Goal: Transaction & Acquisition: Purchase product/service

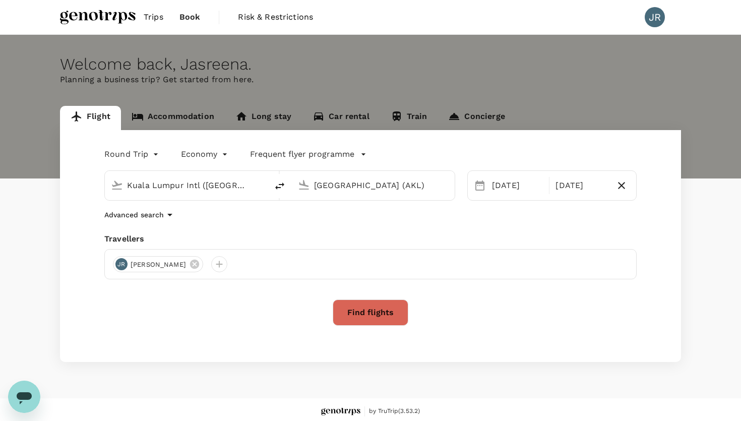
click at [385, 412] on span "by TruTrip ( 3.53.2 )" at bounding box center [394, 411] width 51 height 10
click at [182, 113] on link "Accommodation" at bounding box center [173, 118] width 104 height 24
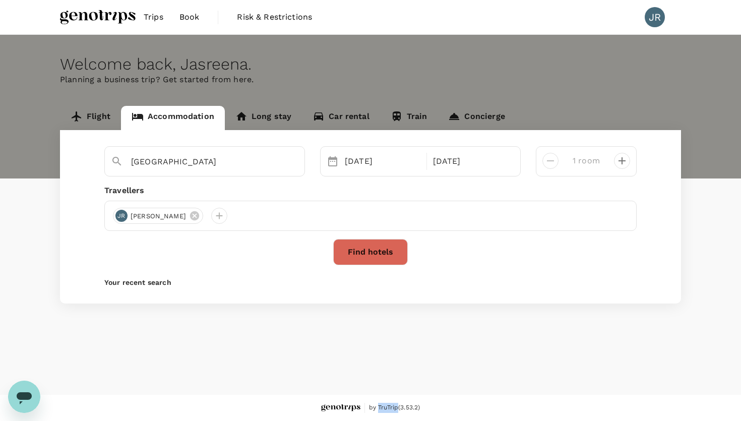
click at [259, 124] on link "Long stay" at bounding box center [263, 118] width 77 height 24
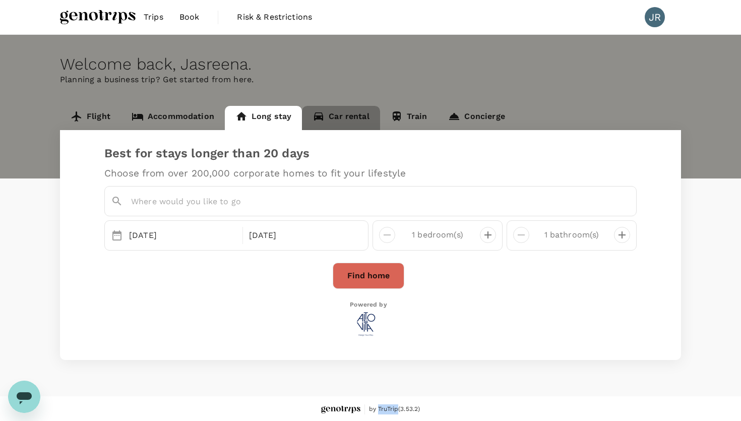
click at [332, 120] on link "Car rental" at bounding box center [341, 118] width 78 height 24
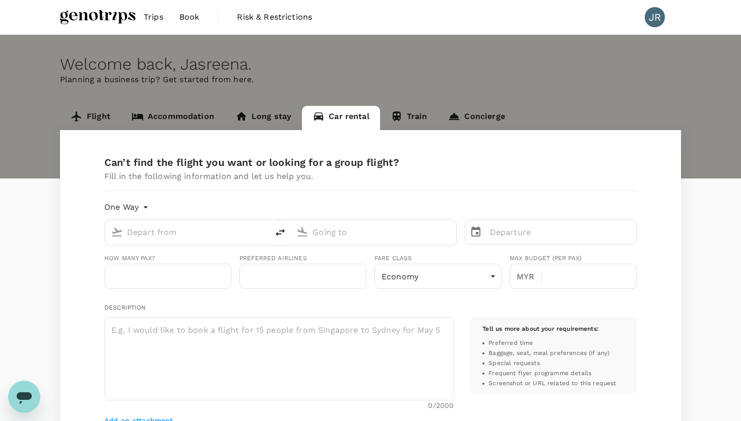
type input "Concierge booking - car-rental"
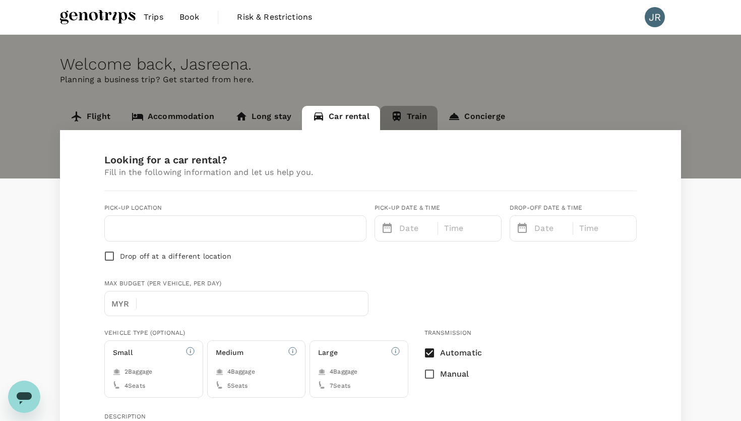
click at [409, 118] on link "Train" at bounding box center [409, 118] width 58 height 24
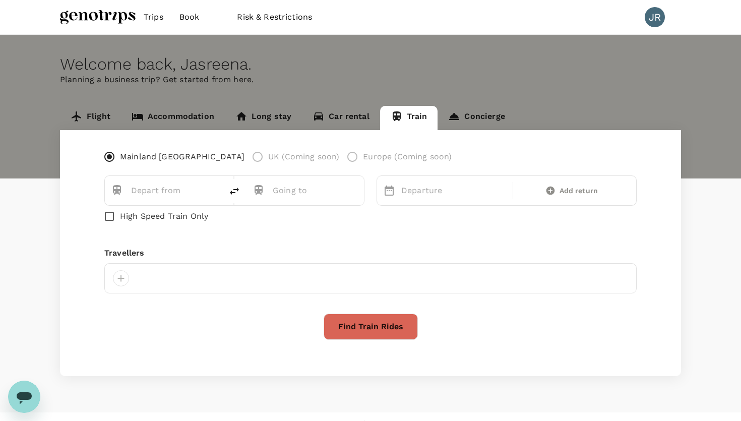
click at [462, 114] on link "Concierge" at bounding box center [476, 118] width 78 height 24
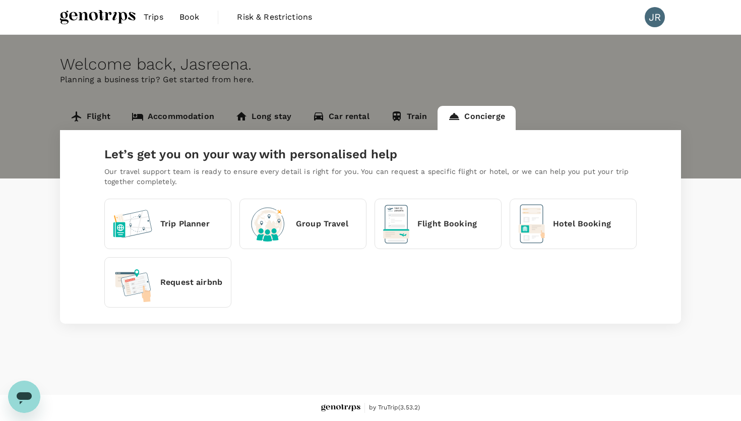
click at [263, 16] on span "Risk & Restrictions" at bounding box center [274, 17] width 75 height 12
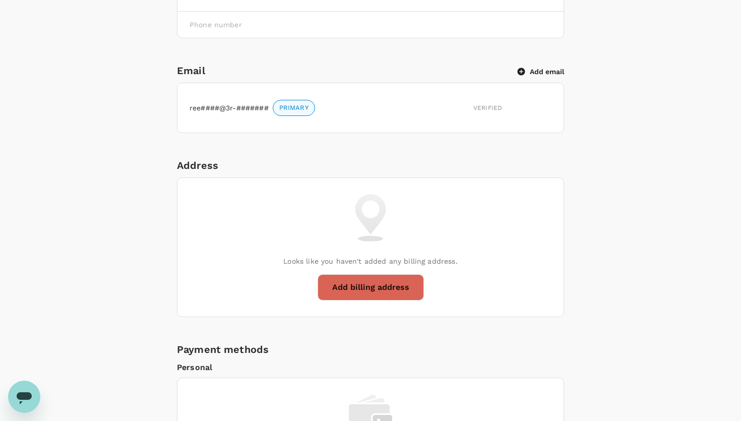
scroll to position [382, 0]
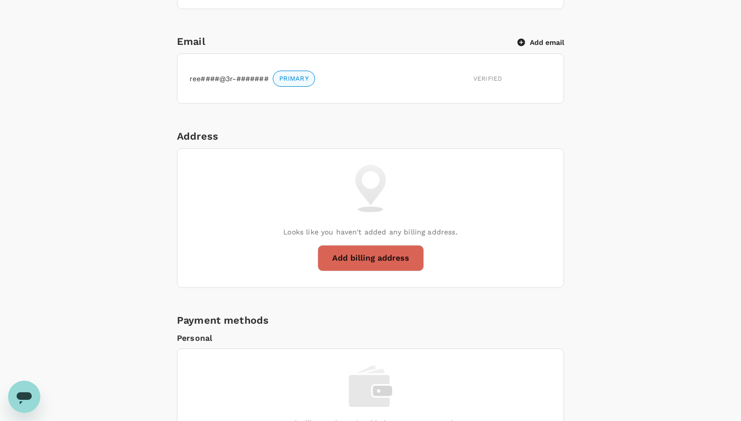
click at [473, 45] on h6 "Email" at bounding box center [347, 41] width 341 height 16
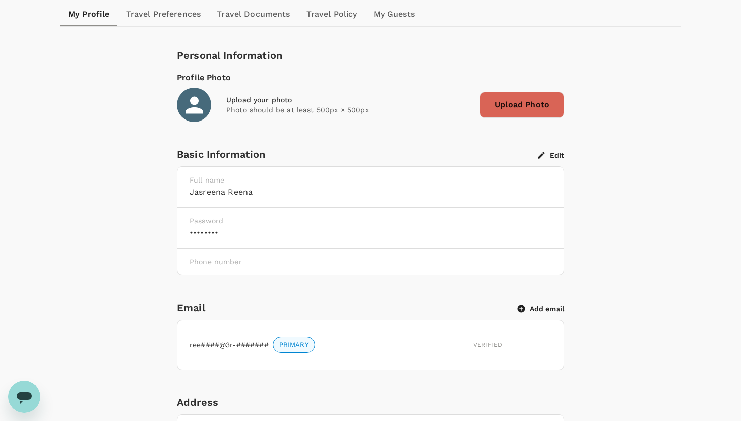
scroll to position [0, 0]
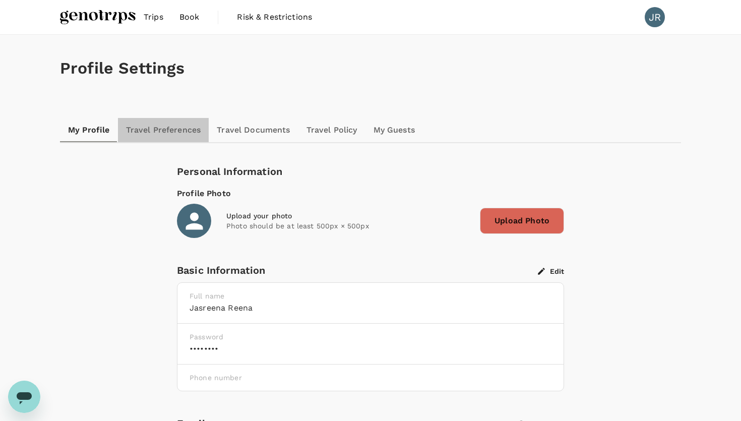
click at [182, 127] on link "Travel Preferences" at bounding box center [163, 130] width 91 height 24
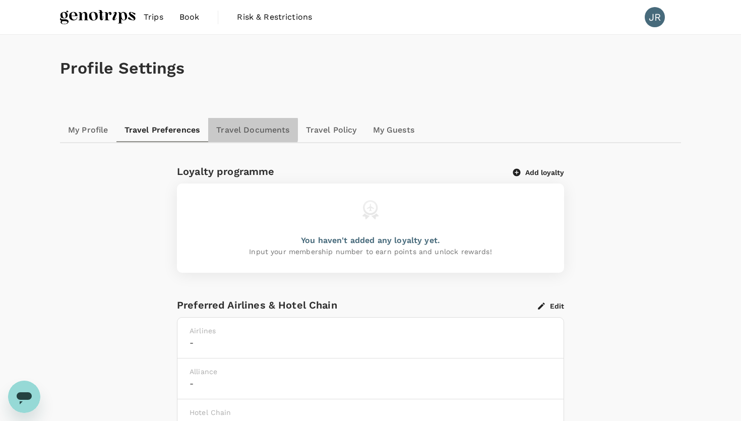
click at [243, 129] on link "Travel Documents" at bounding box center [252, 130] width 89 height 24
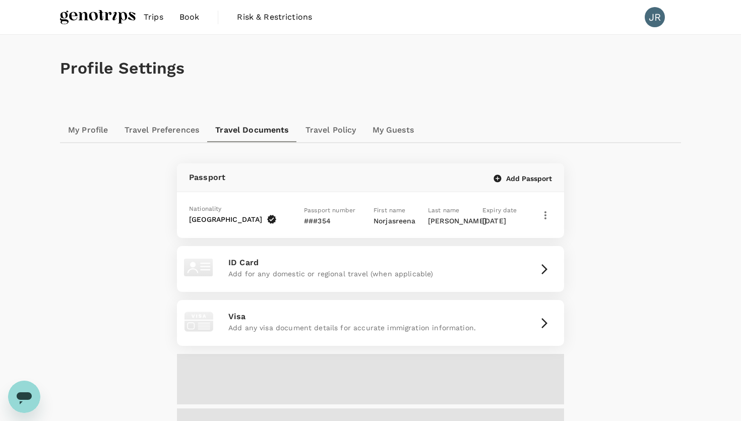
click at [307, 127] on link "Travel Policy" at bounding box center [330, 130] width 67 height 24
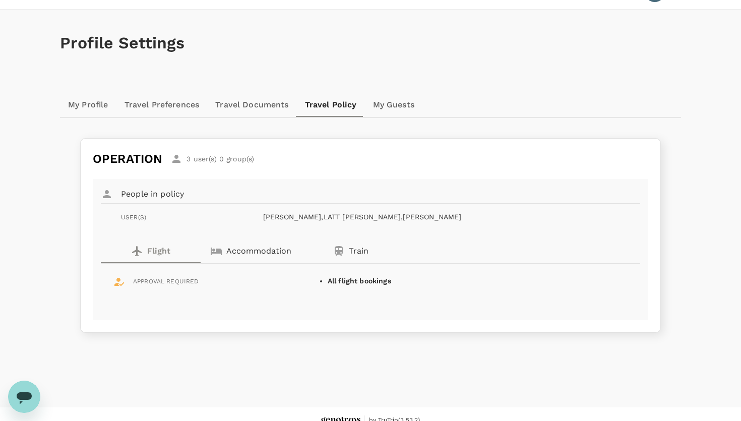
scroll to position [37, 0]
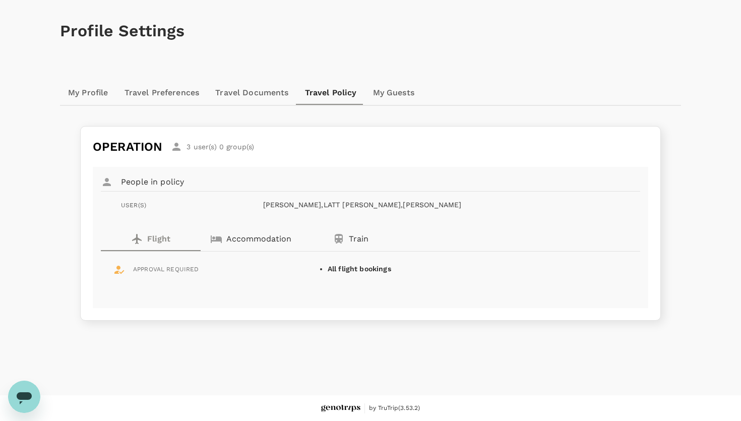
click at [240, 97] on link "Travel Documents" at bounding box center [251, 93] width 89 height 24
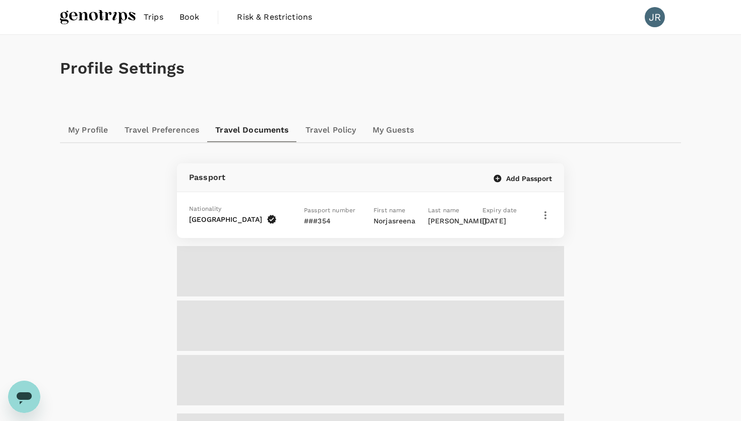
click at [165, 126] on link "Travel Preferences" at bounding box center [161, 130] width 91 height 24
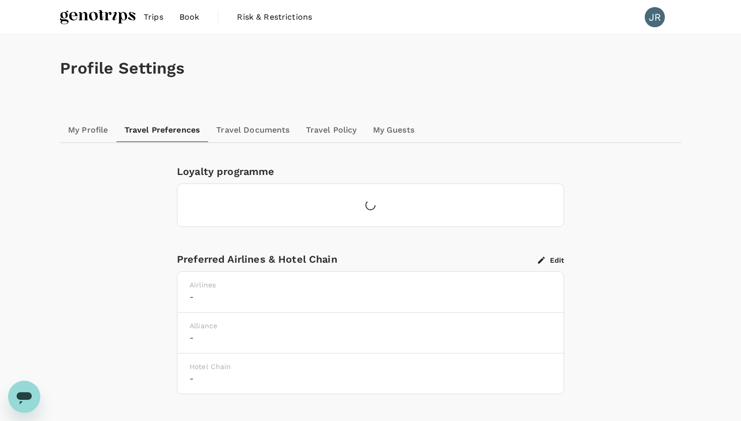
click at [102, 129] on link "My Profile" at bounding box center [88, 130] width 56 height 24
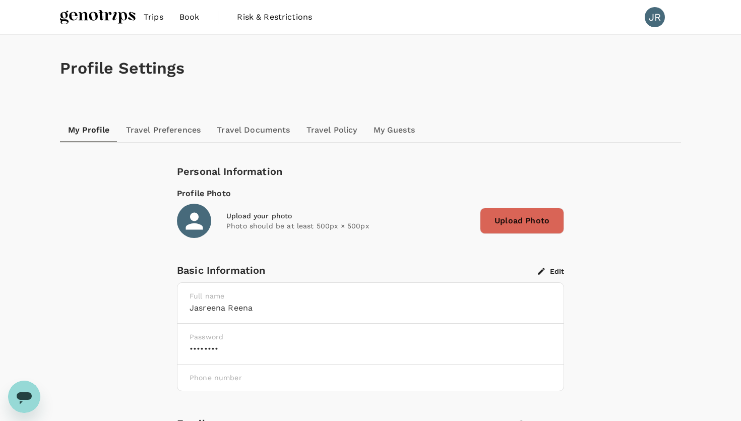
click at [167, 134] on link "Travel Preferences" at bounding box center [163, 130] width 91 height 24
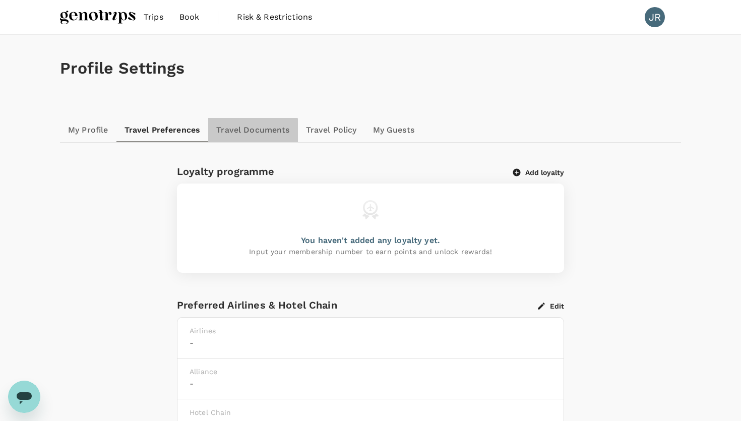
click at [247, 131] on link "Travel Documents" at bounding box center [252, 130] width 89 height 24
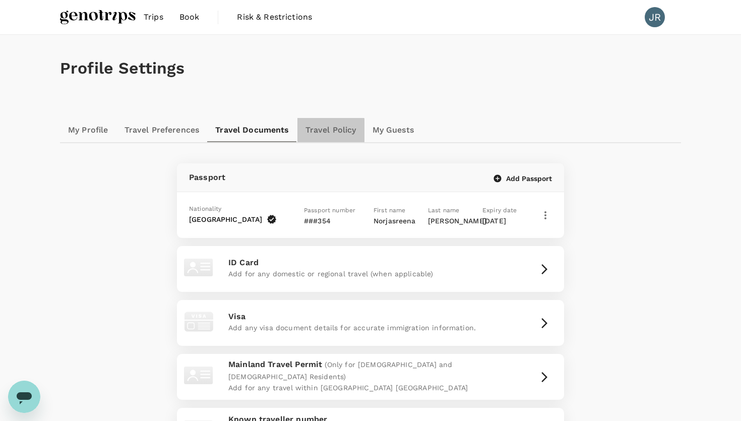
click at [327, 132] on link "Travel Policy" at bounding box center [330, 130] width 67 height 24
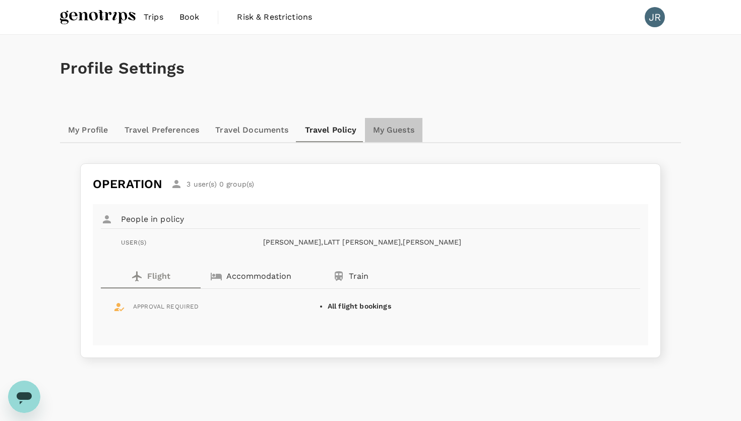
click at [392, 126] on link "My Guests" at bounding box center [393, 130] width 57 height 24
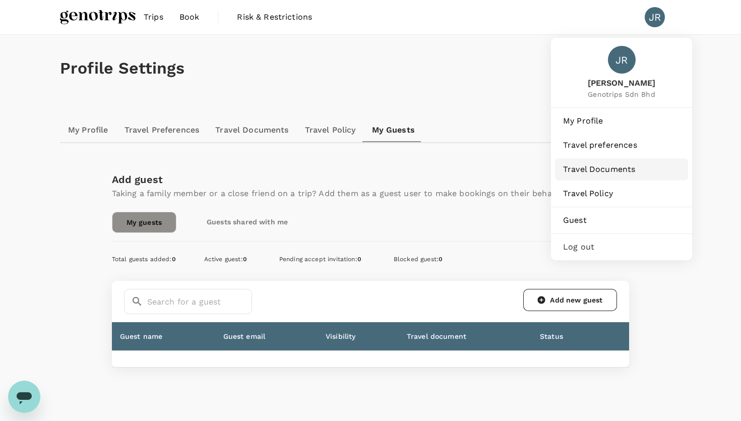
click at [594, 170] on span "Travel Documents" at bounding box center [621, 169] width 117 height 12
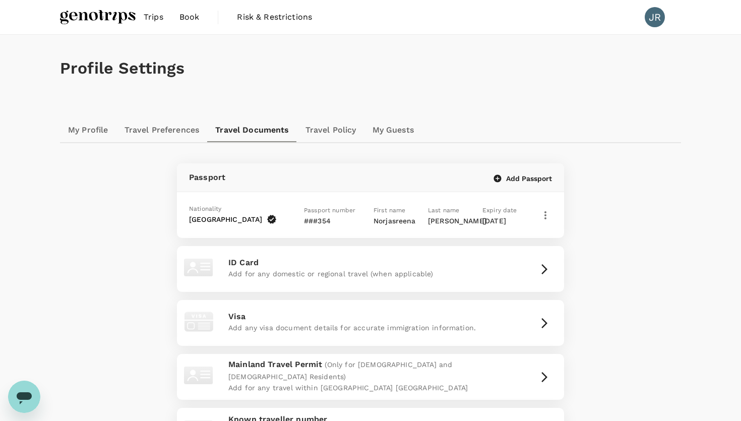
click at [662, 176] on div "Passport Add Passport Nationality [DEMOGRAPHIC_DATA] Passport number ###354 Fir…" at bounding box center [370, 312] width 596 height 298
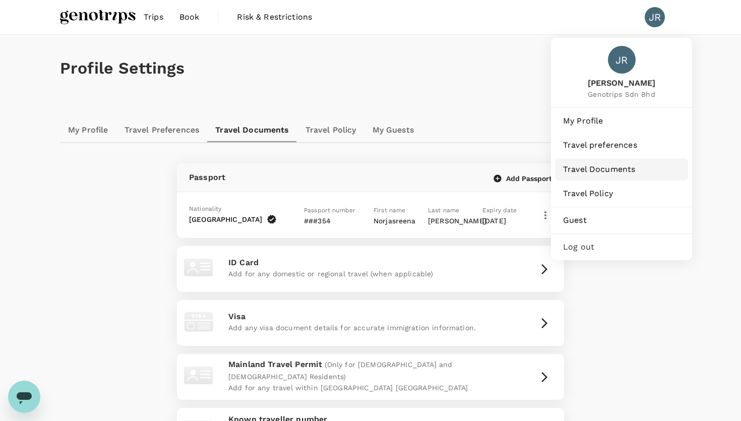
click at [587, 173] on span "Travel Documents" at bounding box center [621, 169] width 117 height 12
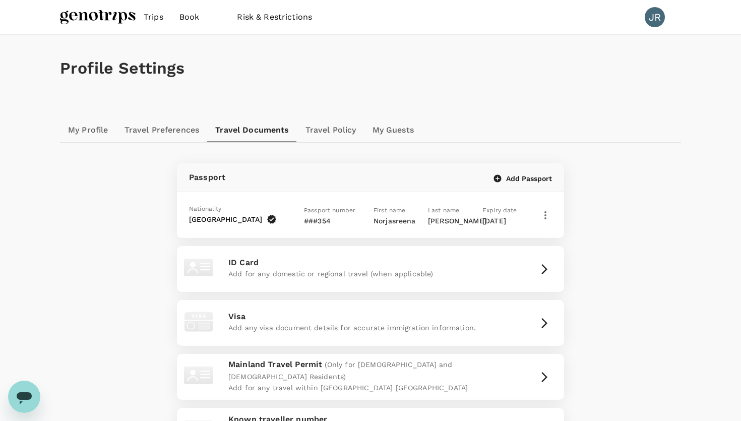
click at [582, 277] on div "Passport Add Passport Nationality [DEMOGRAPHIC_DATA] Passport number ###354 Fir…" at bounding box center [370, 312] width 580 height 298
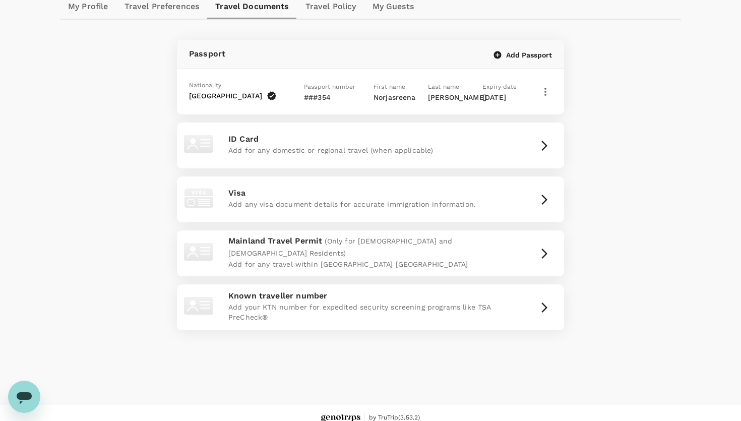
scroll to position [133, 0]
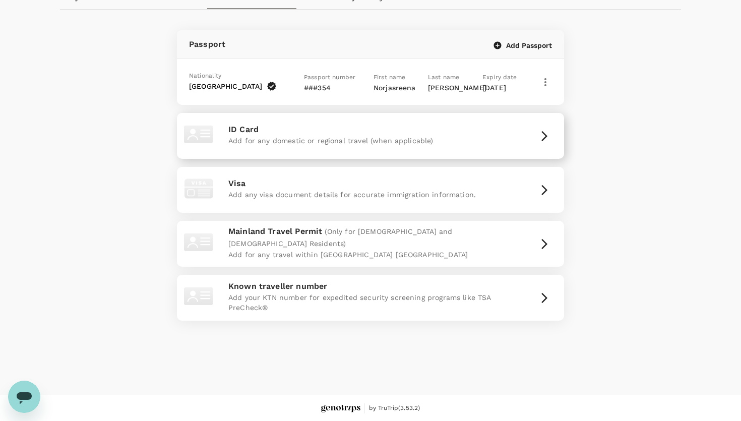
click at [455, 141] on p "Add for any domestic or regional travel (when applicable)" at bounding box center [370, 141] width 284 height 10
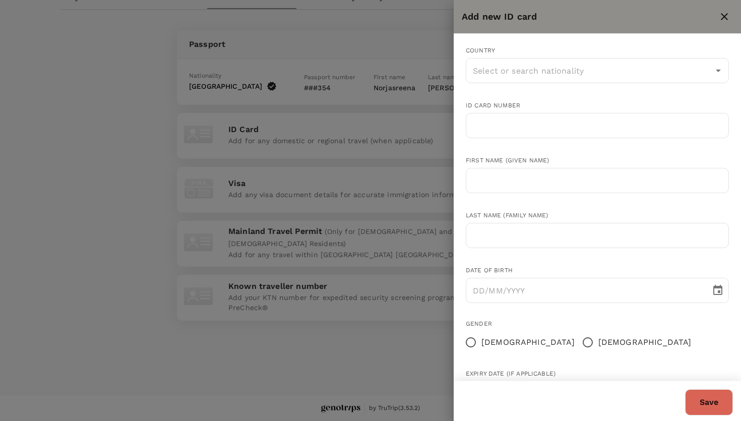
click at [426, 55] on div at bounding box center [370, 210] width 741 height 421
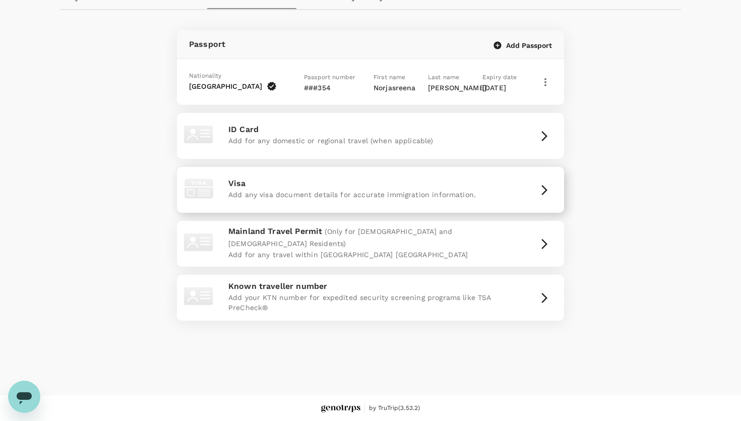
click at [352, 181] on p "Visa" at bounding box center [370, 183] width 284 height 12
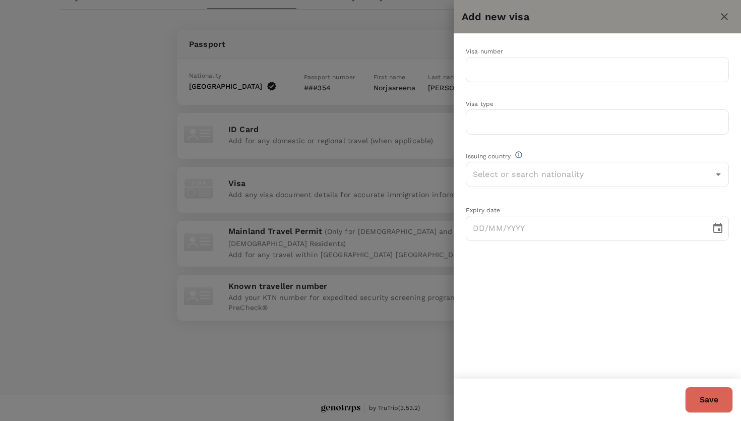
click at [373, 44] on div at bounding box center [370, 210] width 741 height 421
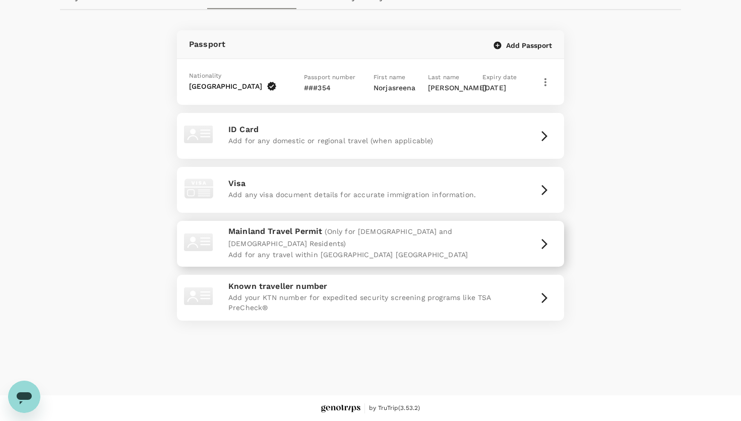
click at [322, 243] on p "Mainland Travel Permit (Only for [DEMOGRAPHIC_DATA] and [DEMOGRAPHIC_DATA] Resi…" at bounding box center [370, 237] width 284 height 24
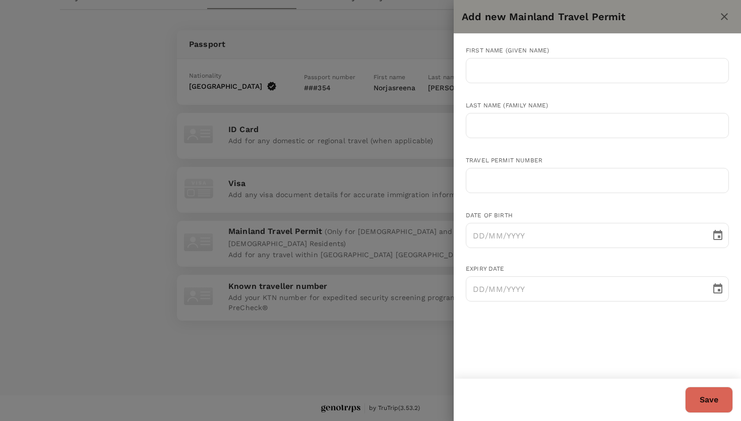
click at [398, 26] on div at bounding box center [370, 210] width 741 height 421
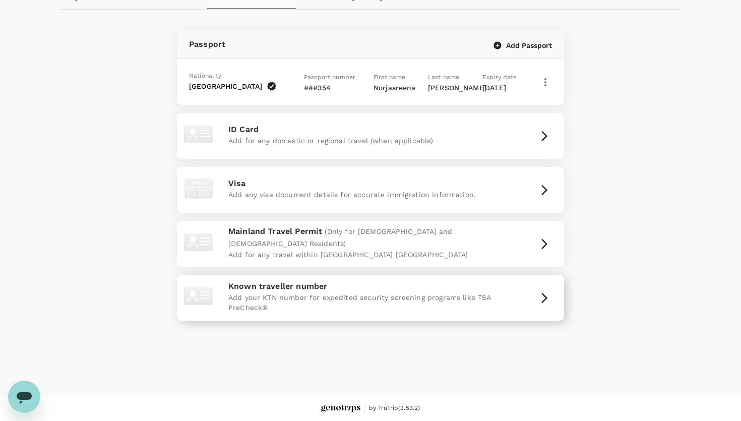
click at [339, 293] on p "Add your KTN number for expedited security screening programs like TSA PreCheck®" at bounding box center [370, 302] width 284 height 20
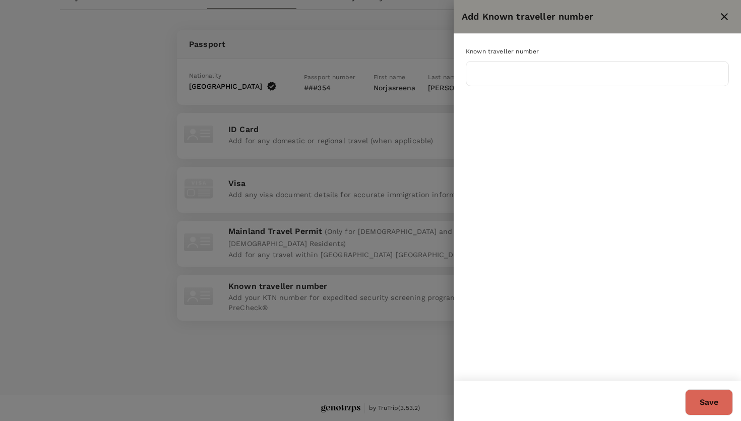
click at [389, 28] on div at bounding box center [370, 210] width 741 height 421
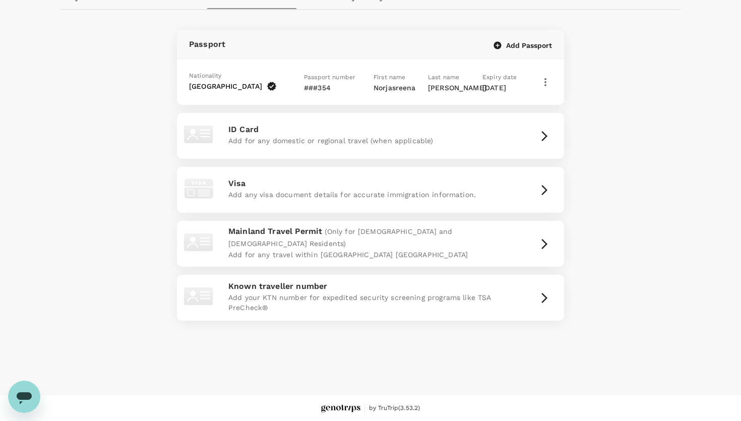
click at [545, 79] on icon "button" at bounding box center [545, 82] width 2 height 8
click at [589, 90] on div at bounding box center [370, 210] width 741 height 421
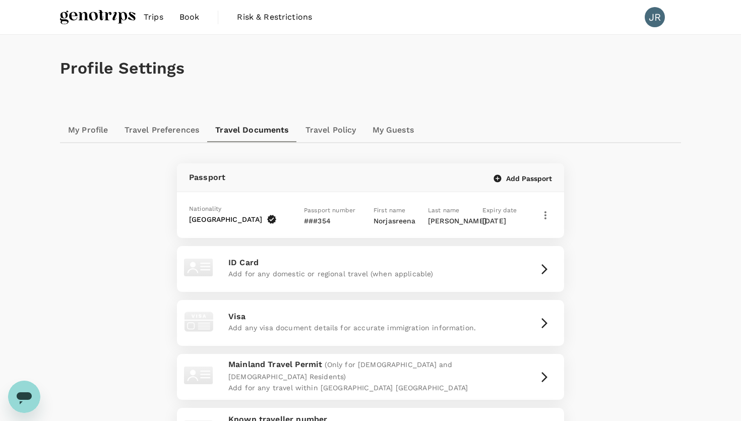
click at [266, 19] on span "Risk & Restrictions" at bounding box center [274, 17] width 75 height 12
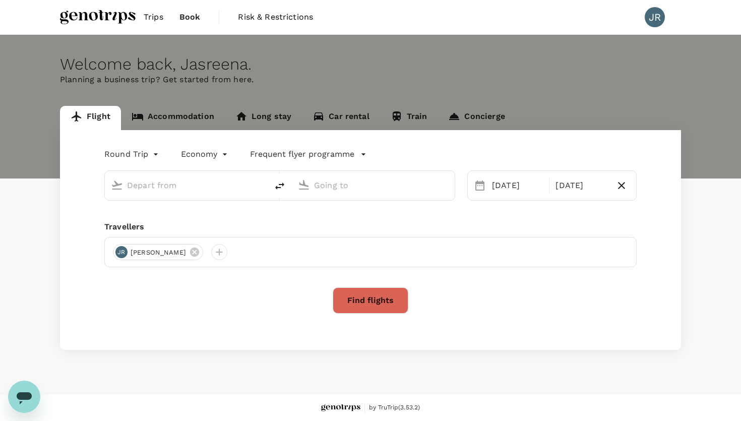
type input "Kuala Lumpur Intl (KUL)"
type input "Auckland (AKL)"
click at [188, 192] on input "Kuala Lumpur Intl (KUL)" at bounding box center [186, 185] width 119 height 16
type input "Kuala Lumpur Intl (KUL)"
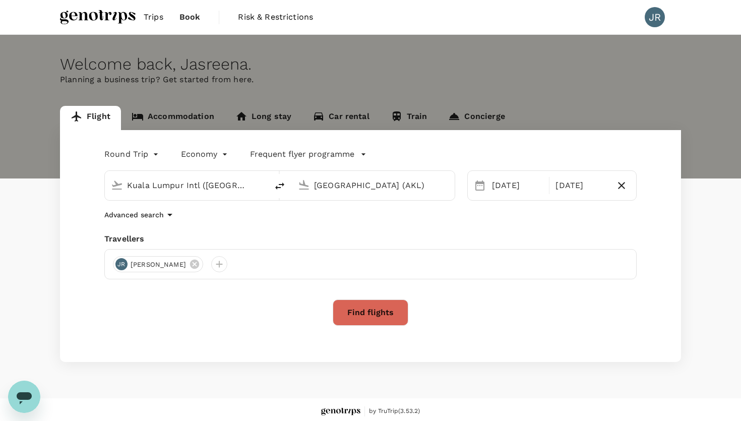
click at [337, 191] on input "Auckland (AKL)" at bounding box center [373, 185] width 119 height 16
click at [327, 227] on p "Langkawi Intl" at bounding box center [388, 225] width 177 height 10
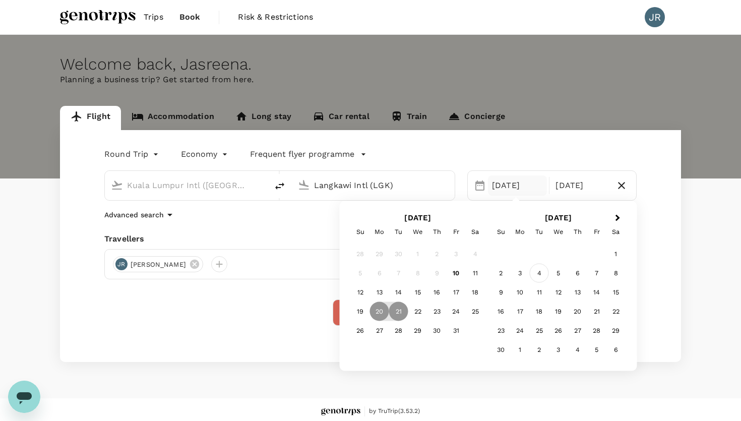
type input "Langkawi Intl (LGK)"
click at [535, 270] on div "4" at bounding box center [538, 272] width 19 height 19
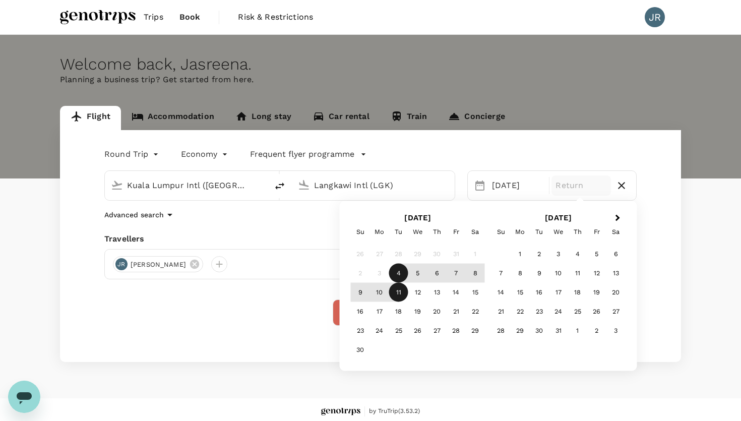
click at [398, 291] on div "11" at bounding box center [398, 292] width 19 height 19
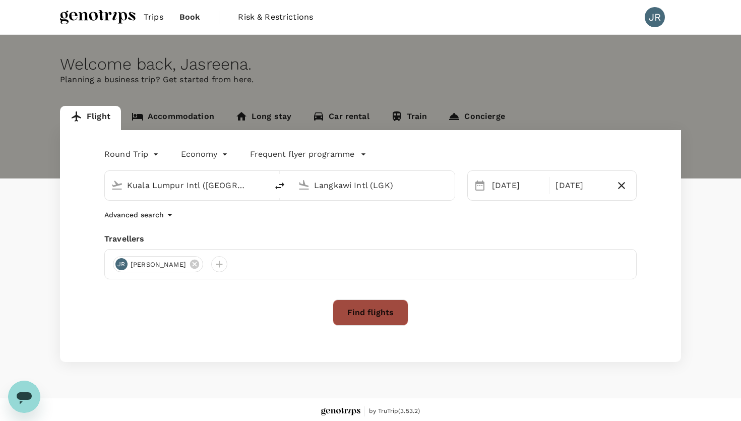
click at [352, 314] on button "Find flights" at bounding box center [370, 312] width 76 height 26
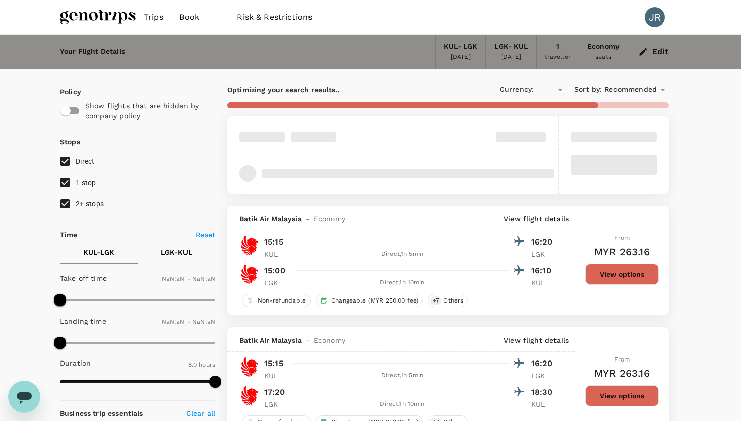
type input "MYR"
type input "1440"
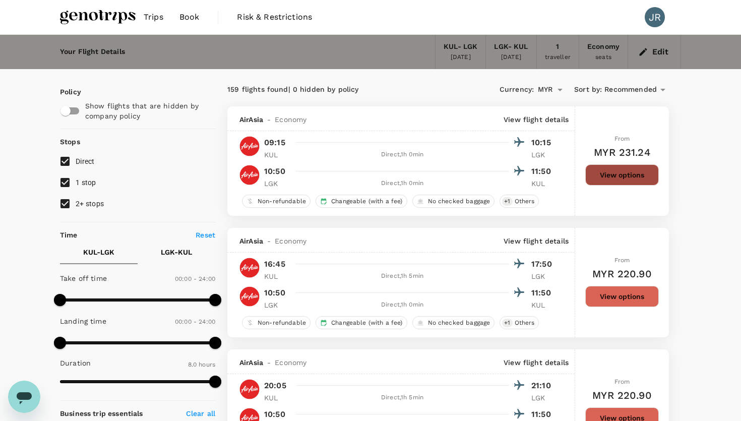
click at [600, 176] on button "View options" at bounding box center [622, 174] width 74 height 21
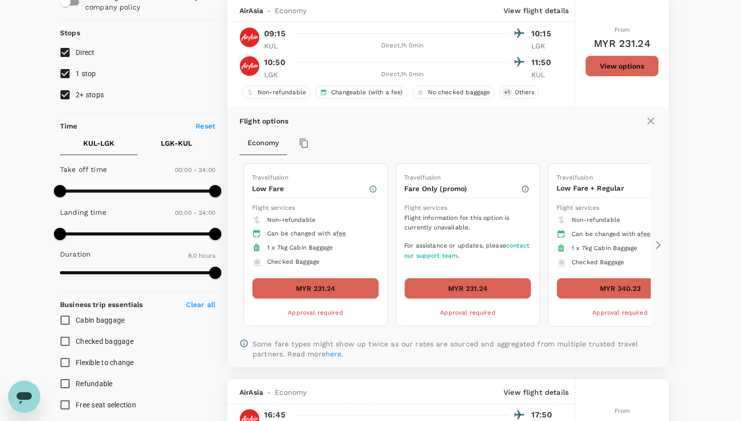
scroll to position [108, 0]
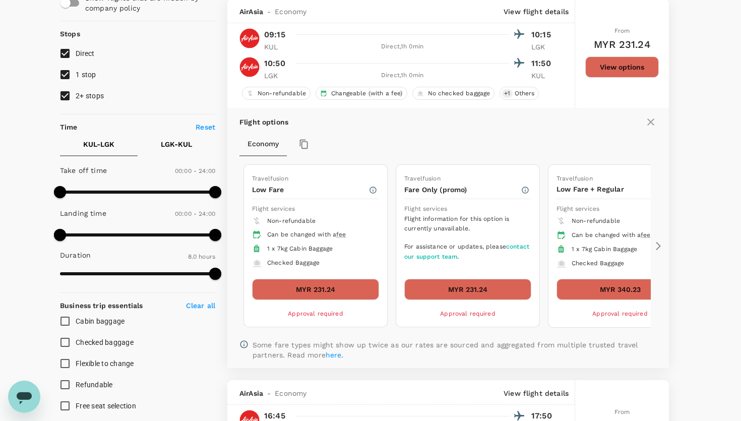
click at [658, 248] on icon at bounding box center [658, 246] width 10 height 10
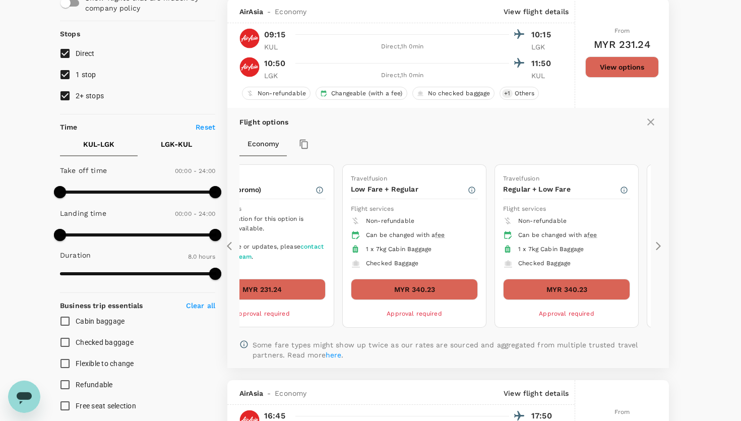
click at [658, 248] on icon at bounding box center [658, 246] width 10 height 10
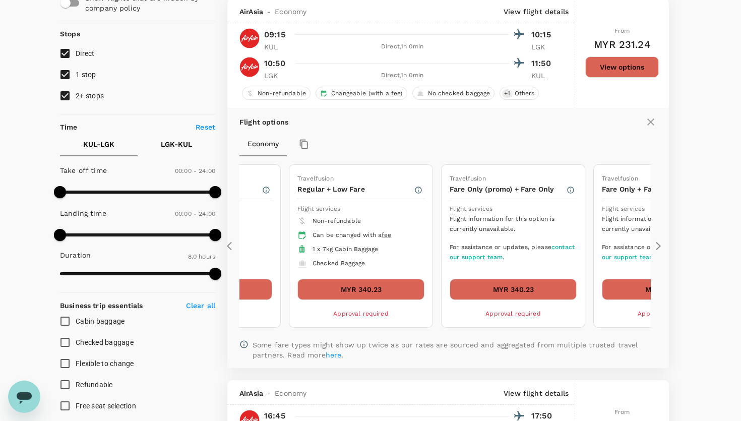
click at [658, 248] on icon at bounding box center [658, 246] width 10 height 10
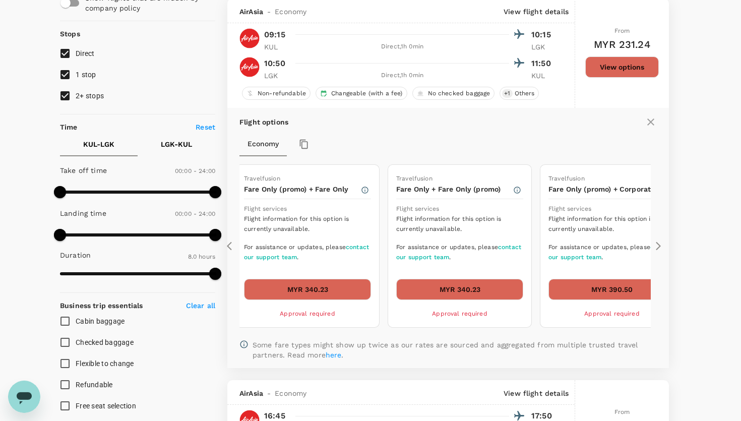
click at [230, 246] on icon at bounding box center [232, 246] width 10 height 10
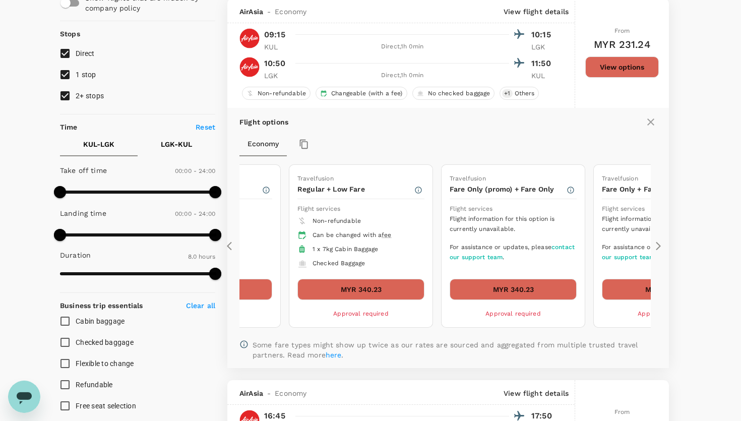
click at [230, 246] on icon at bounding box center [232, 246] width 10 height 10
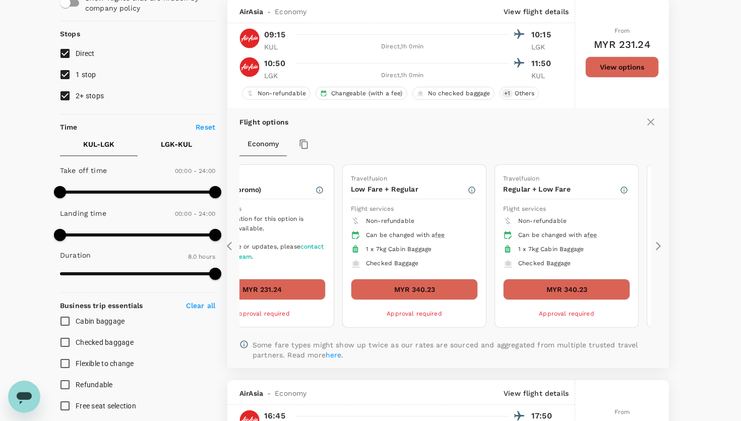
click at [230, 246] on icon at bounding box center [232, 246] width 10 height 10
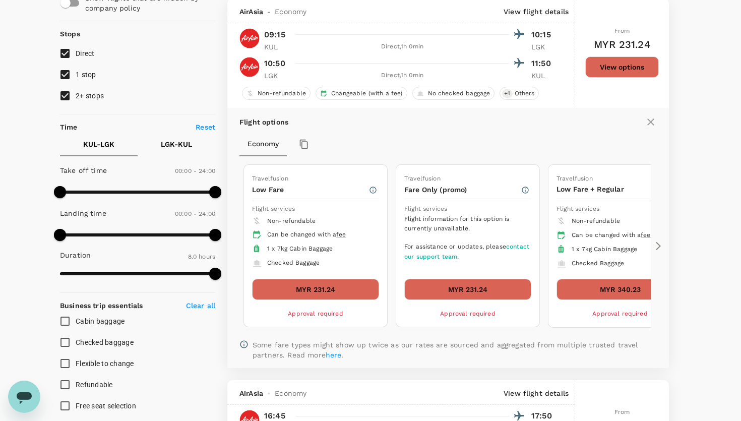
click at [230, 246] on icon at bounding box center [232, 246] width 10 height 10
click at [298, 283] on button "MYR 231.24" at bounding box center [315, 289] width 127 height 21
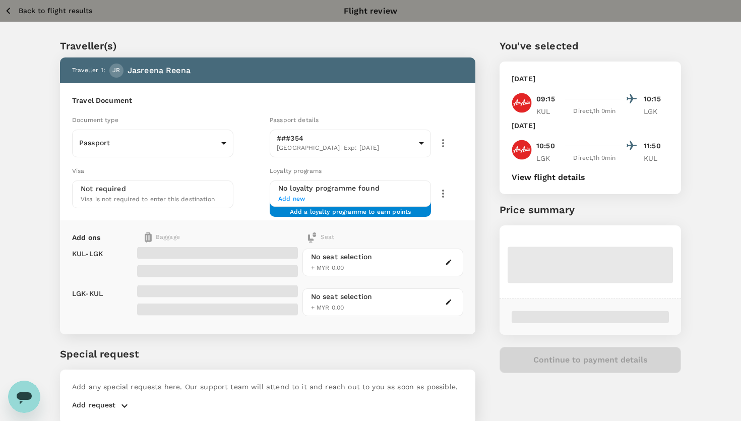
click at [247, 185] on div "Visa Not required Visa is not required to enter this destination" at bounding box center [166, 184] width 197 height 47
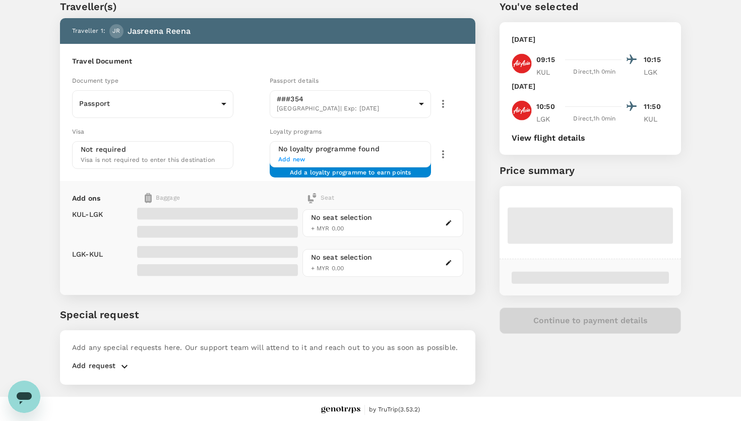
scroll to position [40, 0]
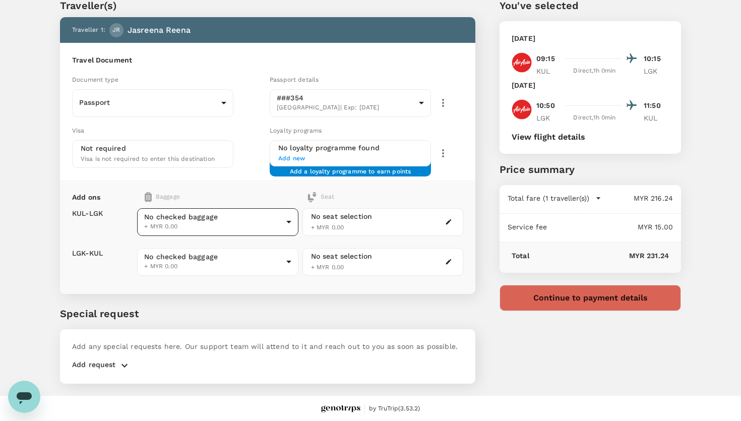
click at [231, 214] on body "Back to flight results Flight review Traveller(s) Traveller 1 : JR Jasreena Ree…" at bounding box center [370, 191] width 741 height 462
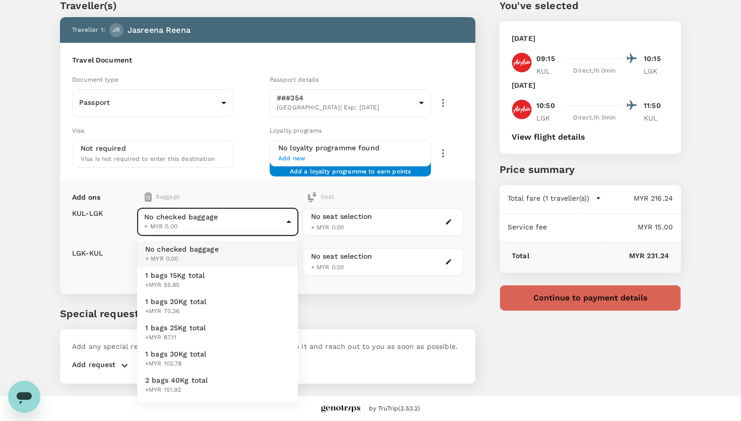
click at [238, 190] on div at bounding box center [370, 210] width 741 height 421
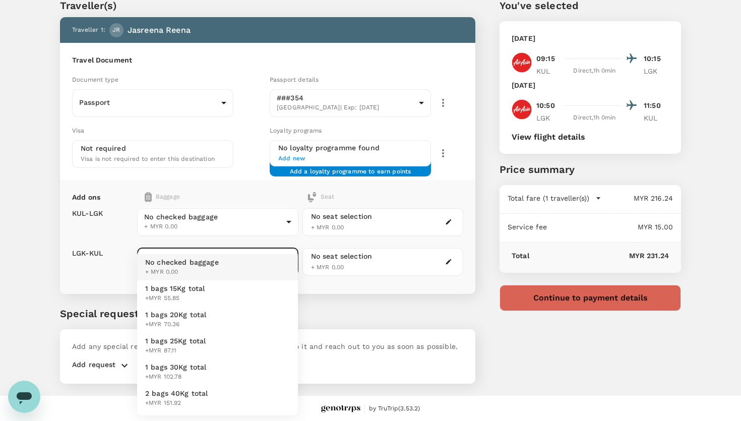
click at [211, 248] on body "Back to flight results Flight review Traveller(s) Traveller 1 : JR Jasreena Ree…" at bounding box center [370, 191] width 741 height 462
click at [236, 180] on div at bounding box center [370, 210] width 741 height 421
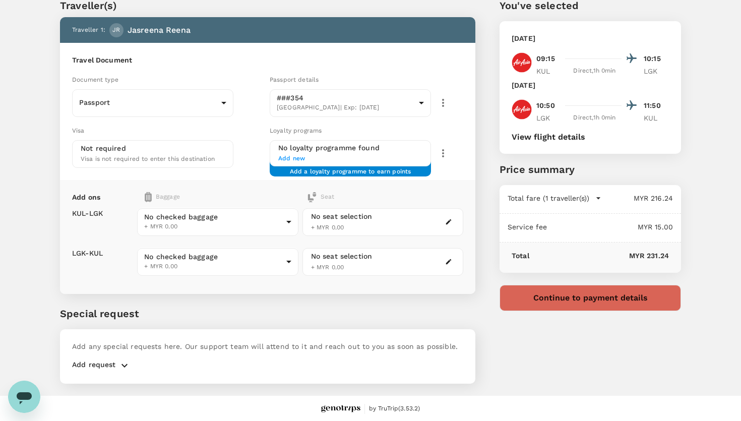
click at [456, 175] on div "Travel Document Document type Passport Passport ​ Passport details ###354 Malay…" at bounding box center [267, 111] width 415 height 137
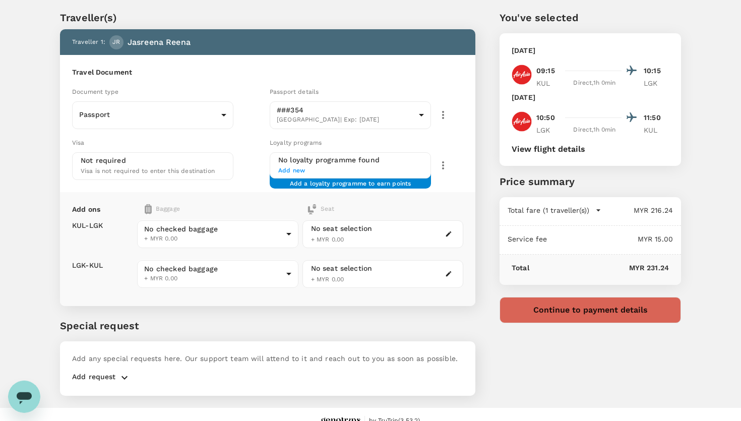
scroll to position [26, 0]
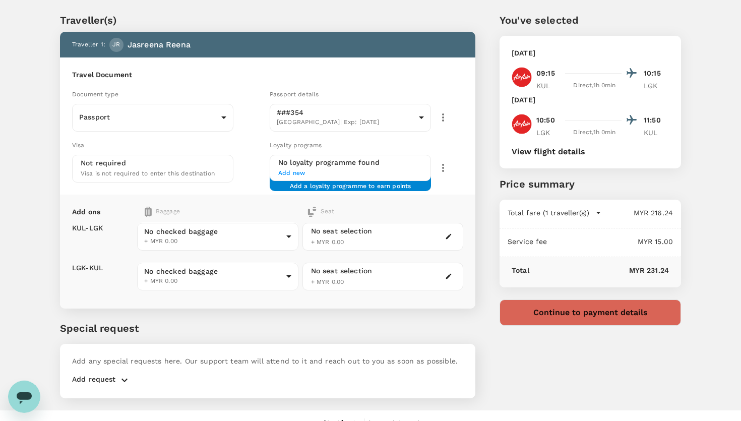
click at [458, 187] on div "Travel Document Document type Passport Passport ​ Passport details ###354 Malay…" at bounding box center [267, 125] width 415 height 137
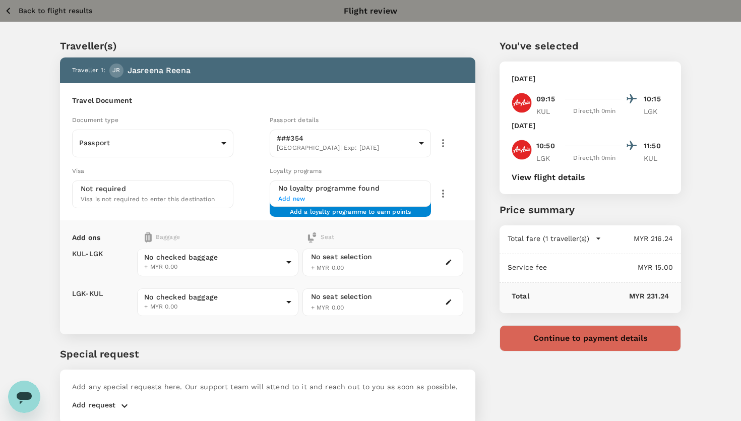
click at [31, 12] on p "Back to flight results" at bounding box center [56, 11] width 74 height 10
